Goal: Task Accomplishment & Management: Manage account settings

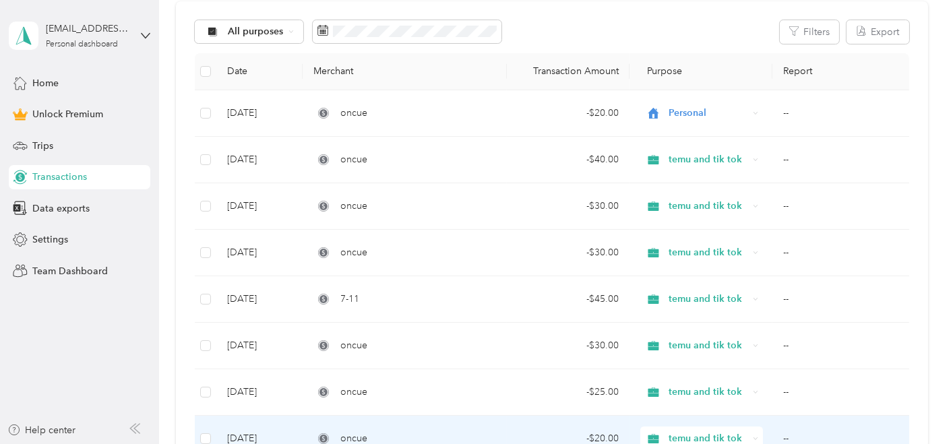
scroll to position [140, 0]
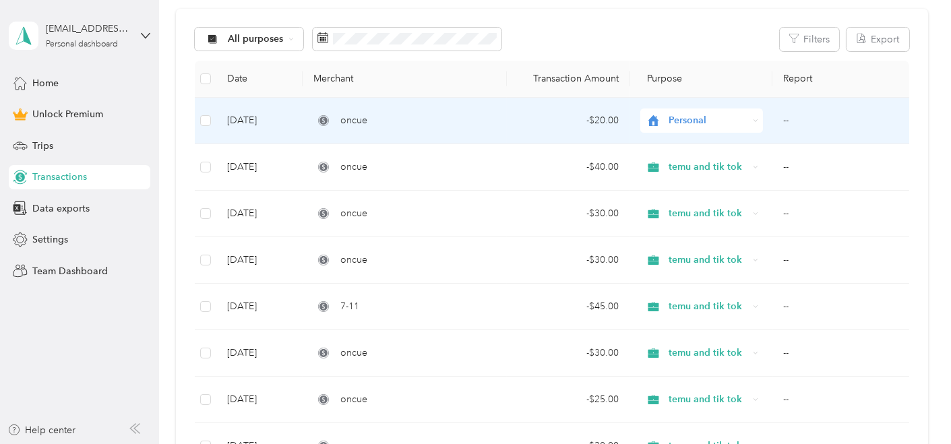
click at [661, 115] on span "Personal" at bounding box center [696, 120] width 103 height 15
click at [675, 189] on span "temu and tik tok" at bounding box center [711, 191] width 80 height 14
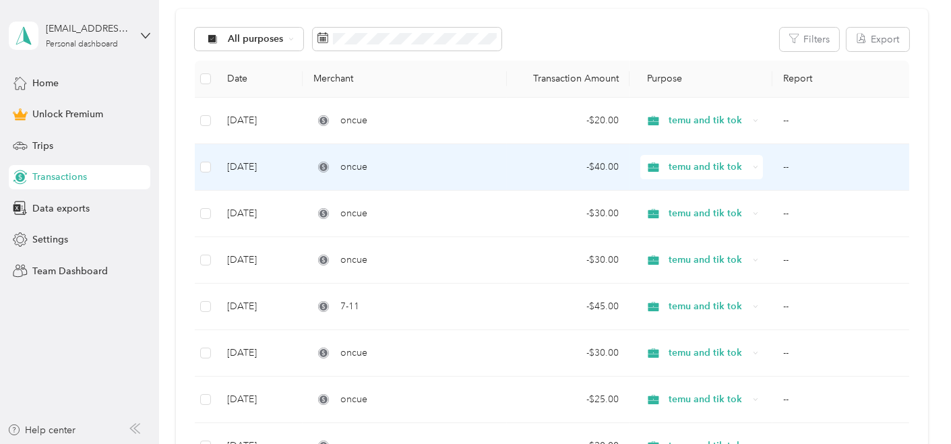
scroll to position [0, 0]
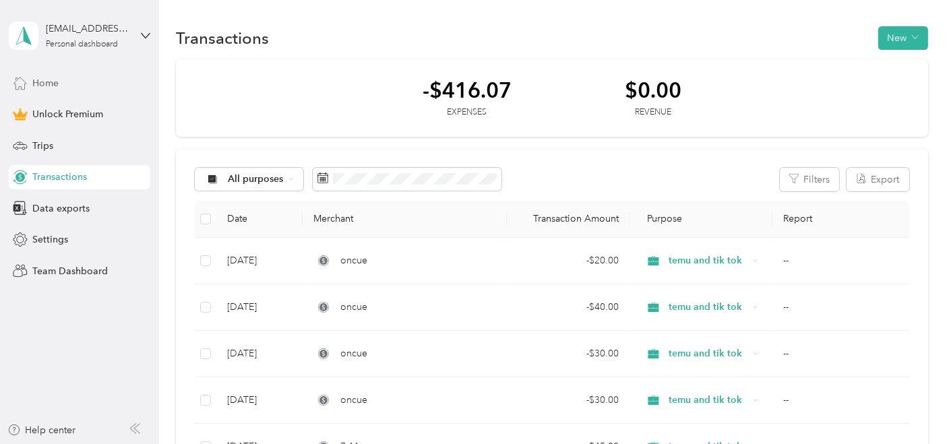
click at [30, 80] on div "Home" at bounding box center [80, 83] width 142 height 24
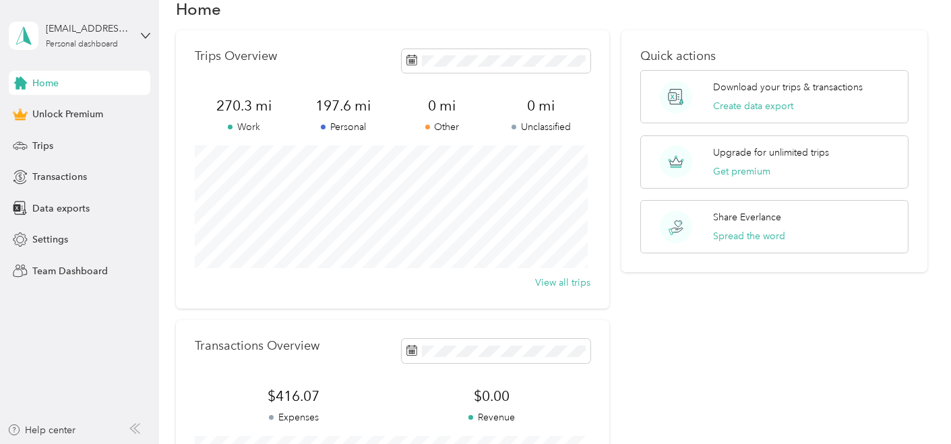
scroll to position [30, 0]
click at [689, 163] on icon at bounding box center [676, 161] width 32 height 32
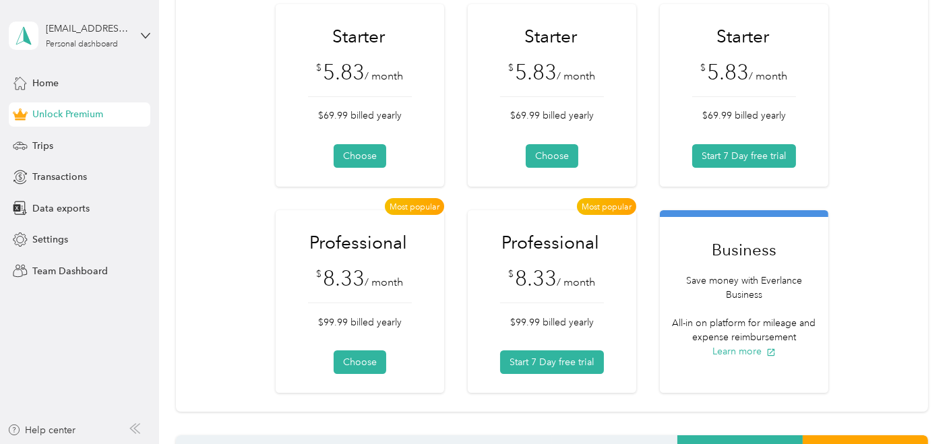
scroll to position [164, 0]
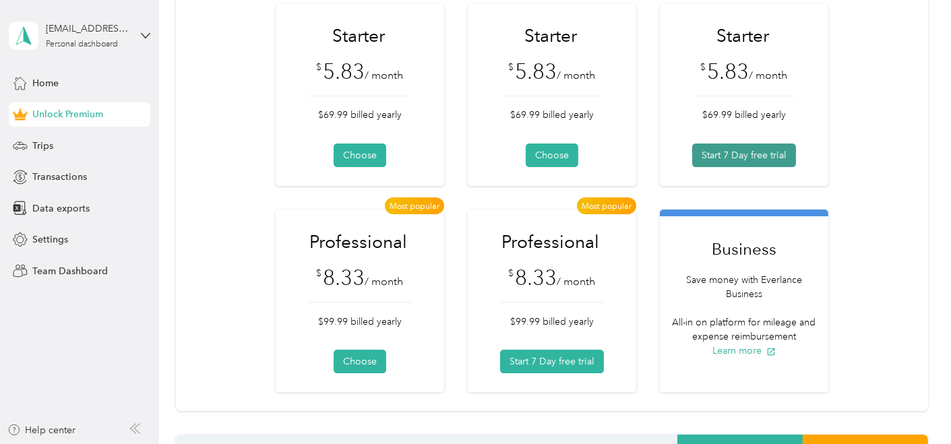
click at [754, 150] on button "Start 7 Day free trial" at bounding box center [744, 156] width 104 height 24
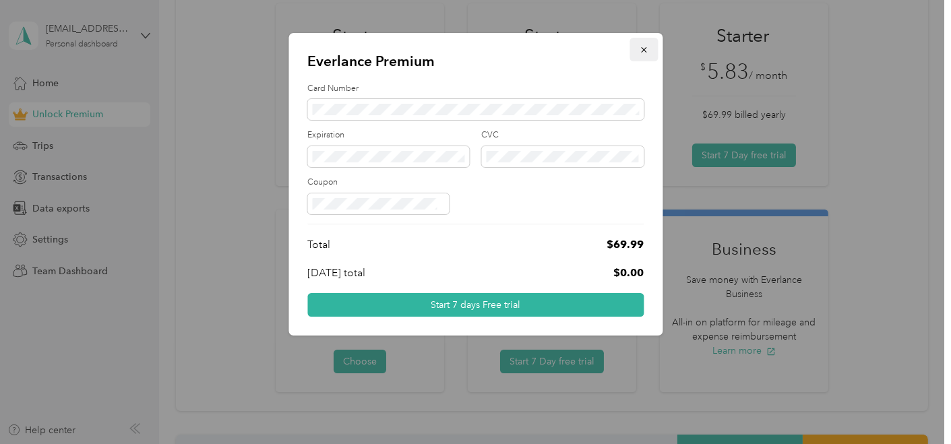
click at [643, 49] on icon "button" at bounding box center [643, 49] width 5 height 5
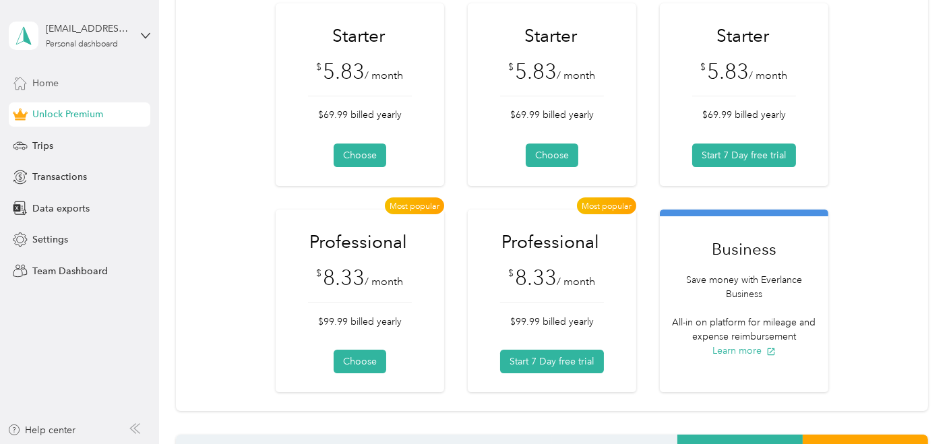
click at [42, 88] on span "Home" at bounding box center [45, 83] width 26 height 14
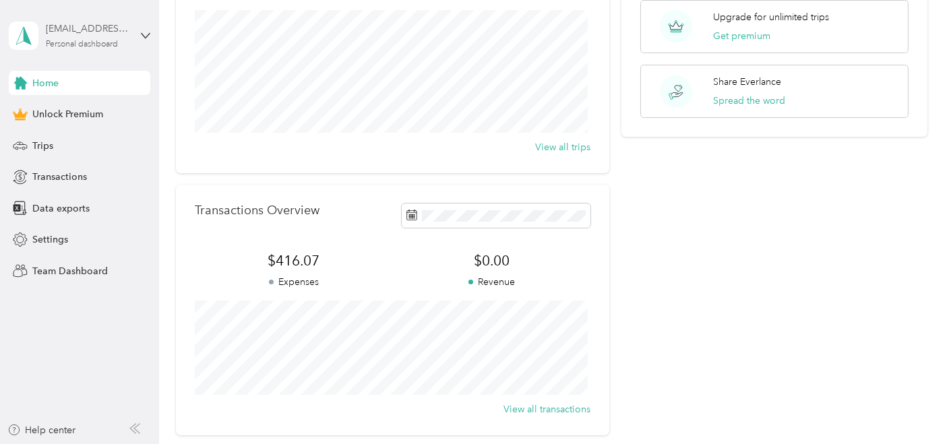
click at [115, 38] on div "[EMAIL_ADDRESS][DOMAIN_NAME] Personal dashboard" at bounding box center [88, 35] width 84 height 27
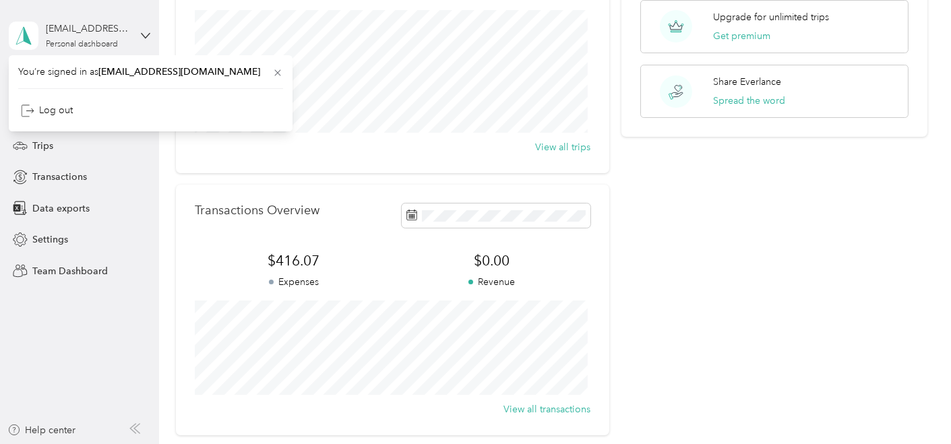
click at [135, 33] on div "[EMAIL_ADDRESS][DOMAIN_NAME] Personal dashboard" at bounding box center [80, 35] width 142 height 47
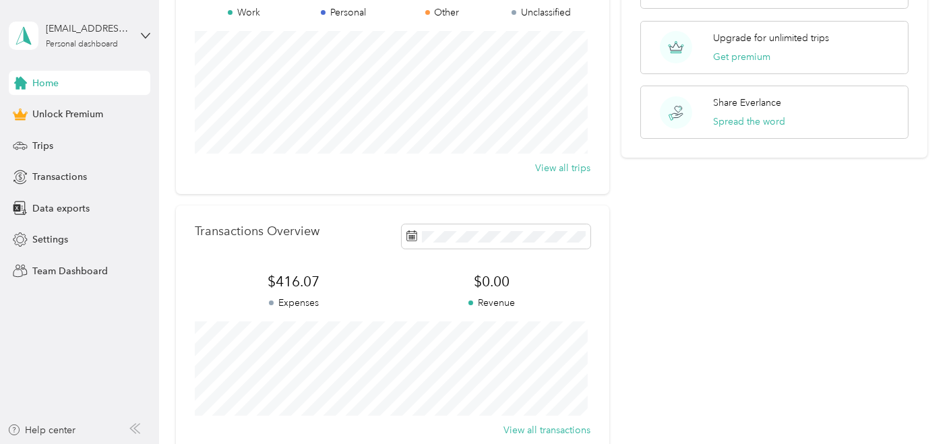
scroll to position [138, 0]
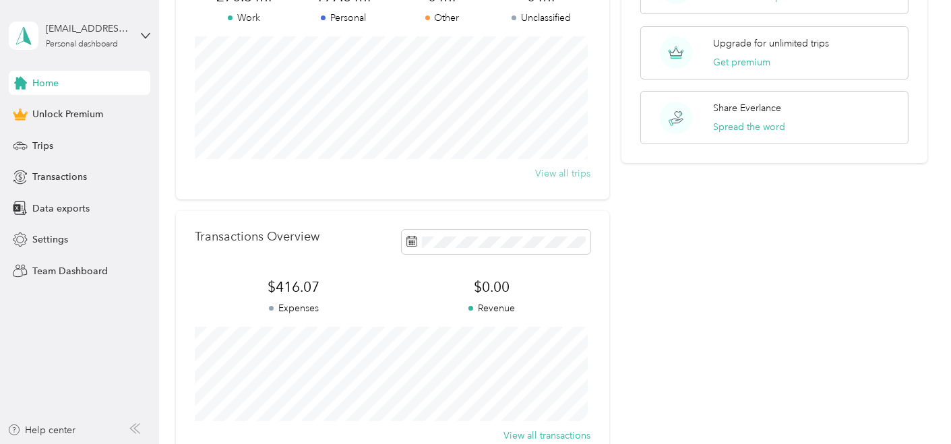
click at [578, 173] on button "View all trips" at bounding box center [562, 174] width 55 height 14
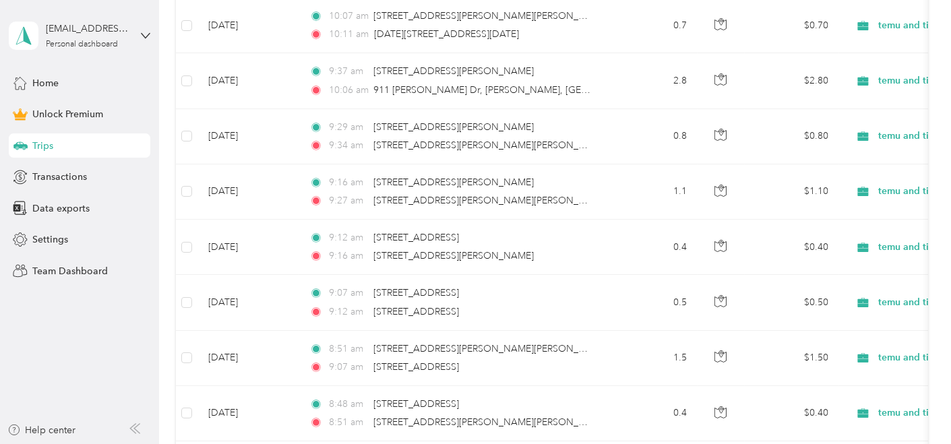
scroll to position [1534, 0]
